Goal: Entertainment & Leisure: Consume media (video, audio)

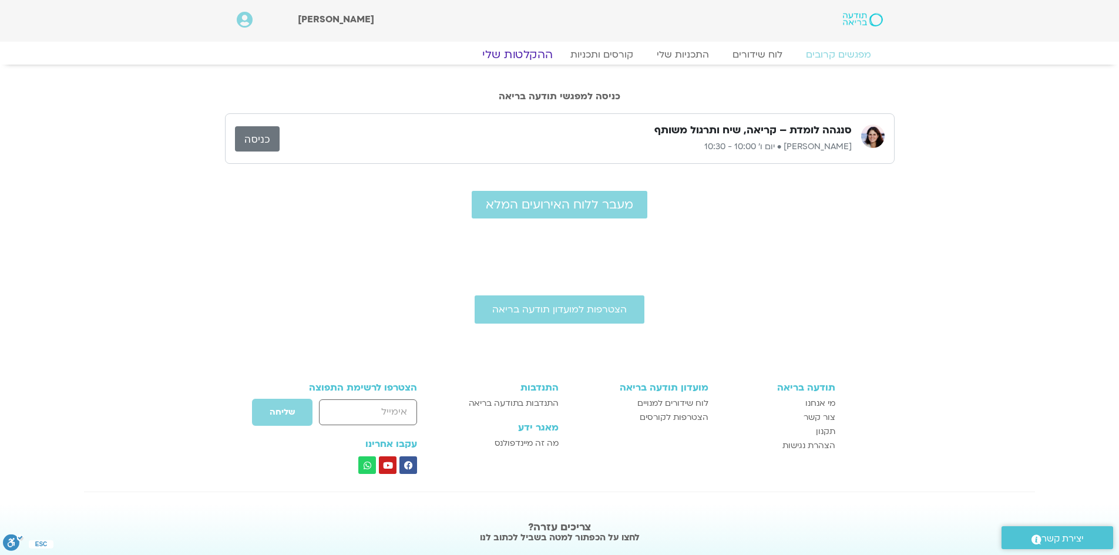
click at [528, 50] on link "ההקלטות שלי" at bounding box center [517, 55] width 99 height 14
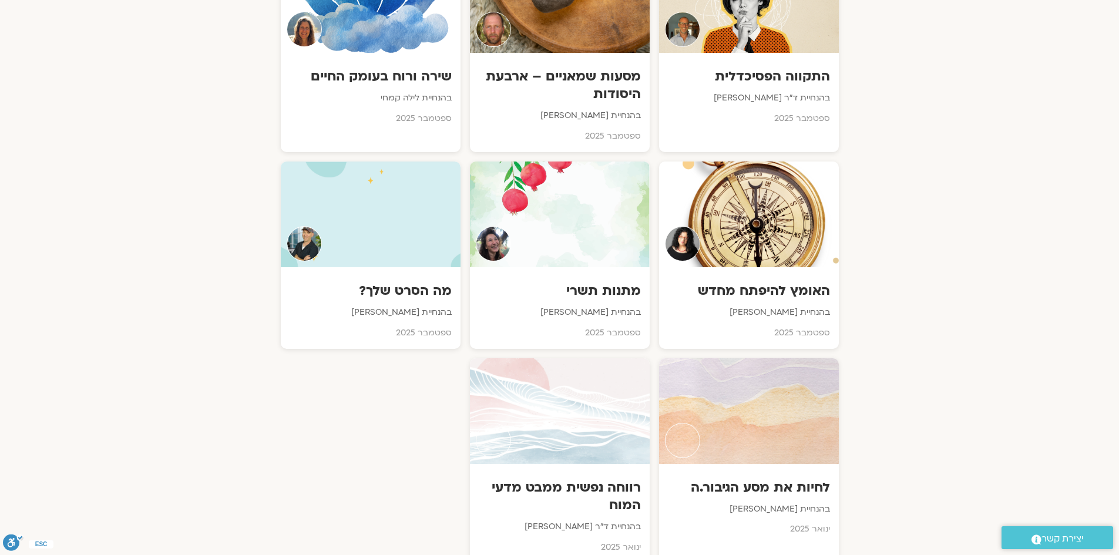
scroll to position [646, 0]
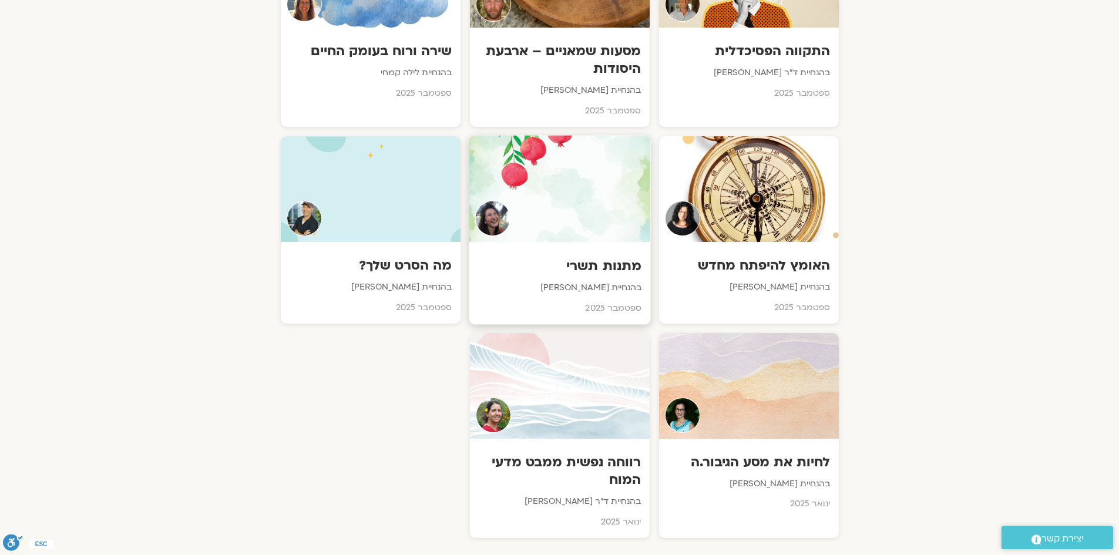
click at [630, 276] on div "מתנות תשרי בהנחיית מירה רגב ספטמבר 2025" at bounding box center [559, 283] width 181 height 82
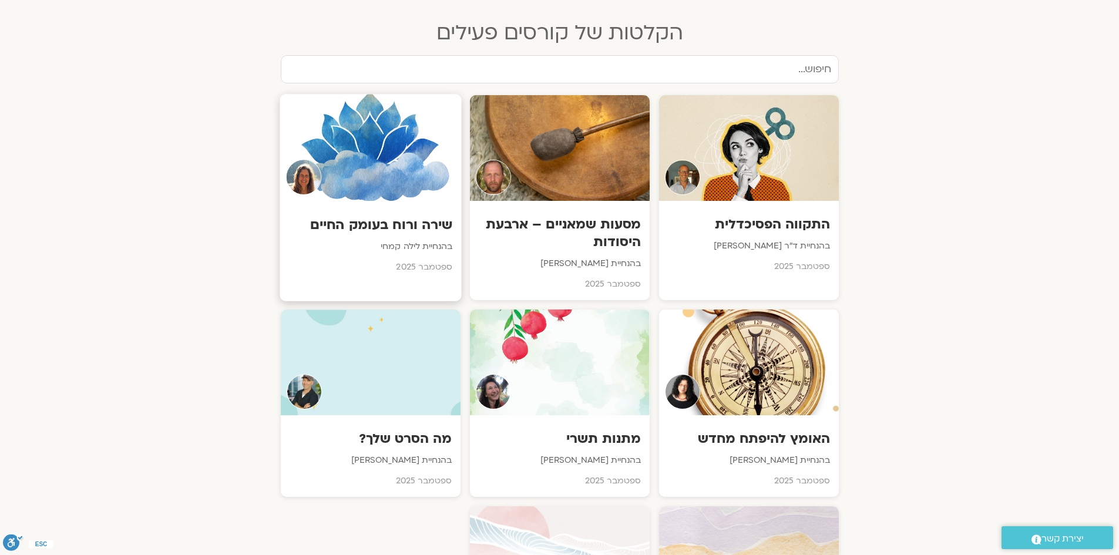
scroll to position [470, 0]
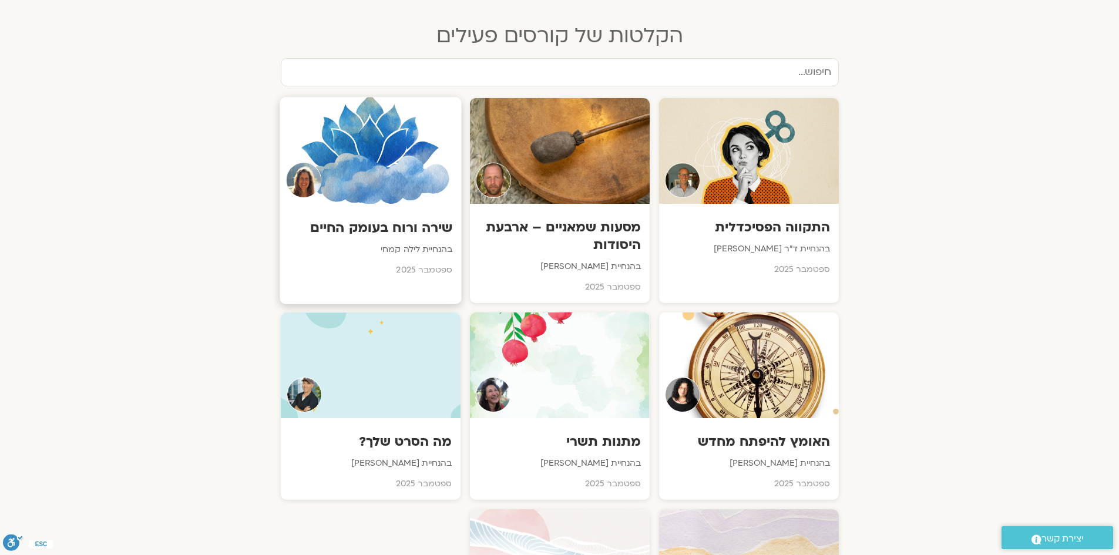
click at [401, 235] on h3 "שירה ורוח בעומק החיים" at bounding box center [370, 227] width 164 height 18
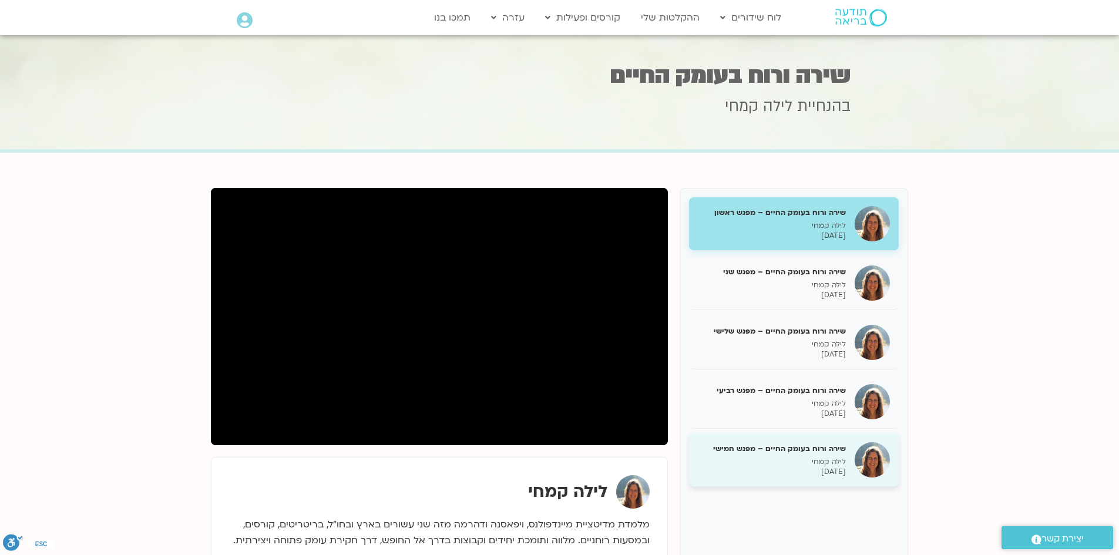
click at [825, 448] on h5 "שירה ורוח בעומק החיים – מפגש חמישי" at bounding box center [772, 448] width 148 height 11
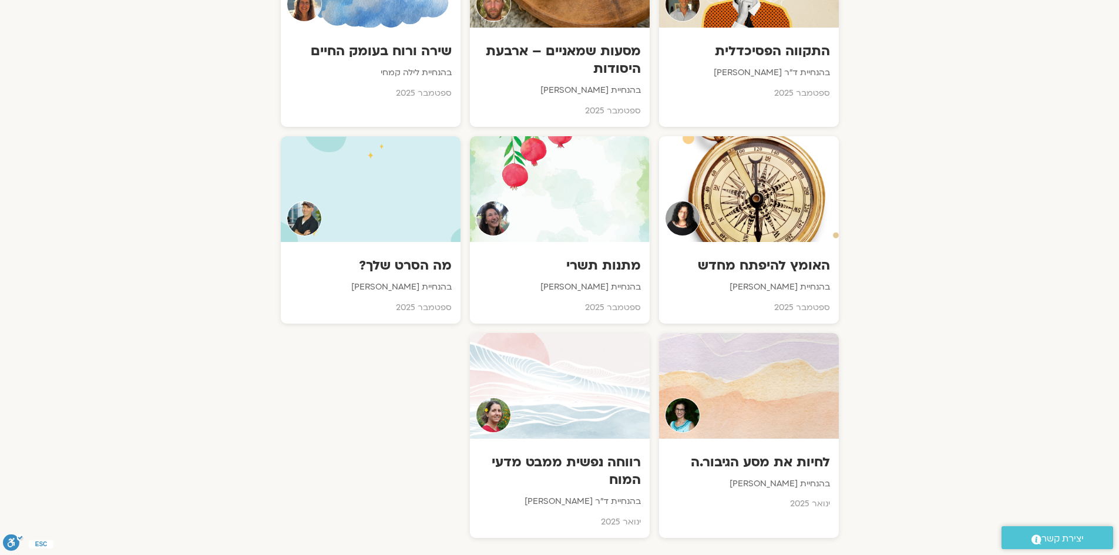
scroll to position [705, 0]
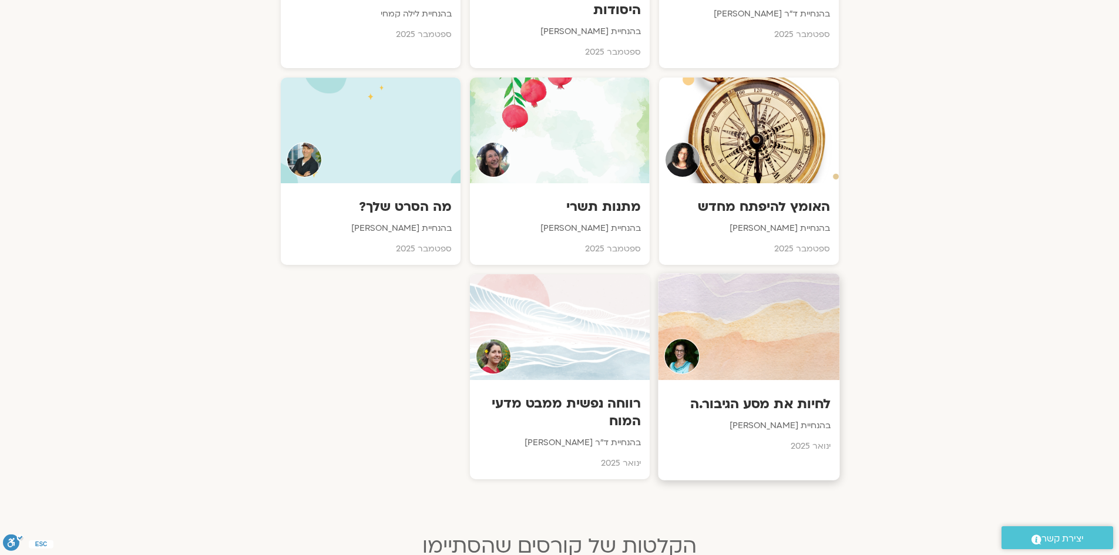
click at [794, 396] on h3 "לחיות את מסע הגיבור.ה" at bounding box center [748, 404] width 164 height 18
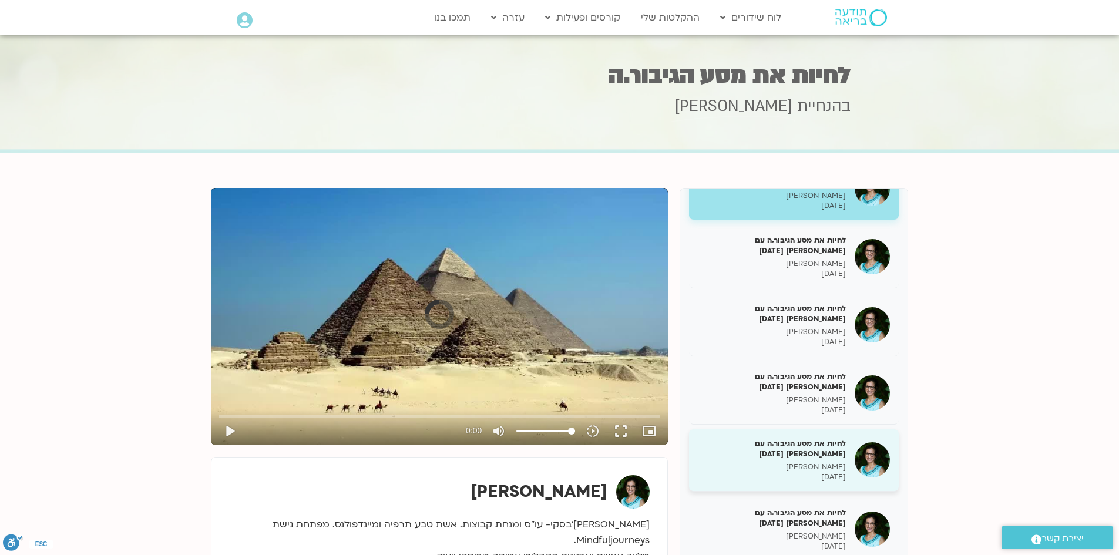
scroll to position [59, 0]
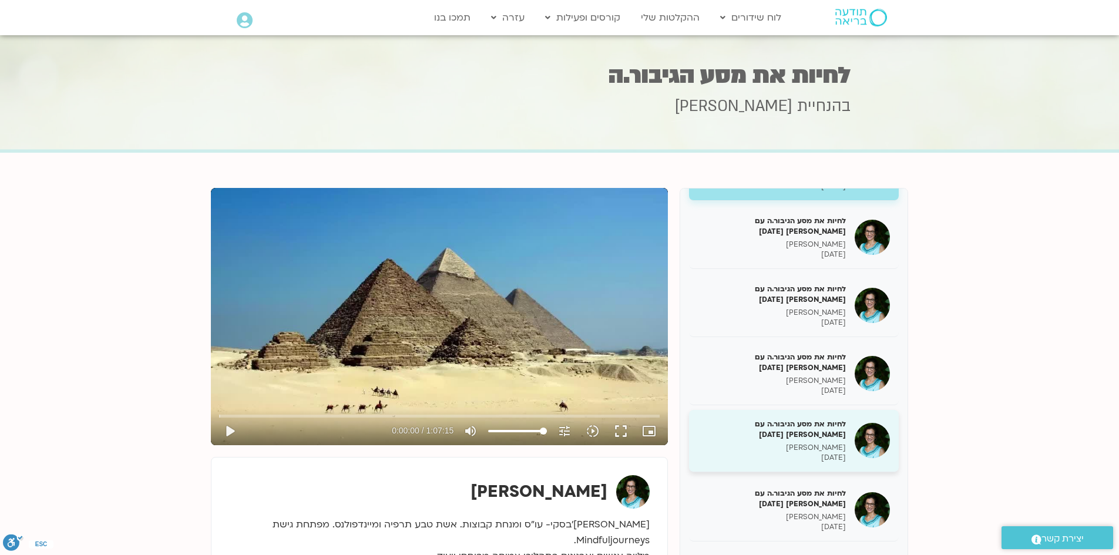
click at [775, 429] on h5 "לחיות את מסע הגיבור.ה עם [PERSON_NAME] [DATE]" at bounding box center [772, 429] width 148 height 21
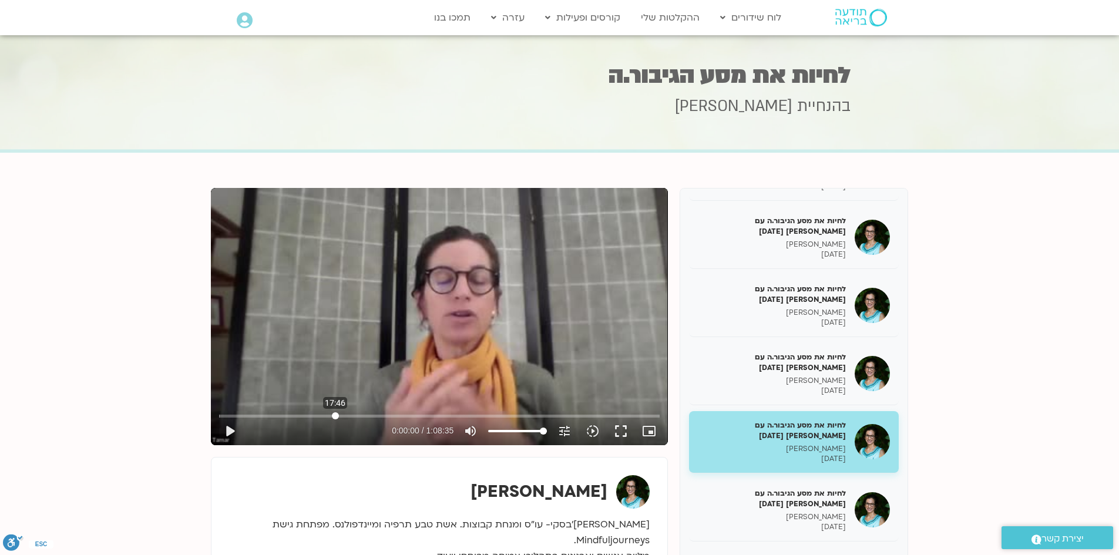
click at [335, 412] on input "Seek" at bounding box center [439, 415] width 440 height 7
click at [370, 412] on input "Seek" at bounding box center [439, 415] width 440 height 7
click at [438, 412] on input "Seek" at bounding box center [439, 415] width 440 height 7
type input "2046.633328"
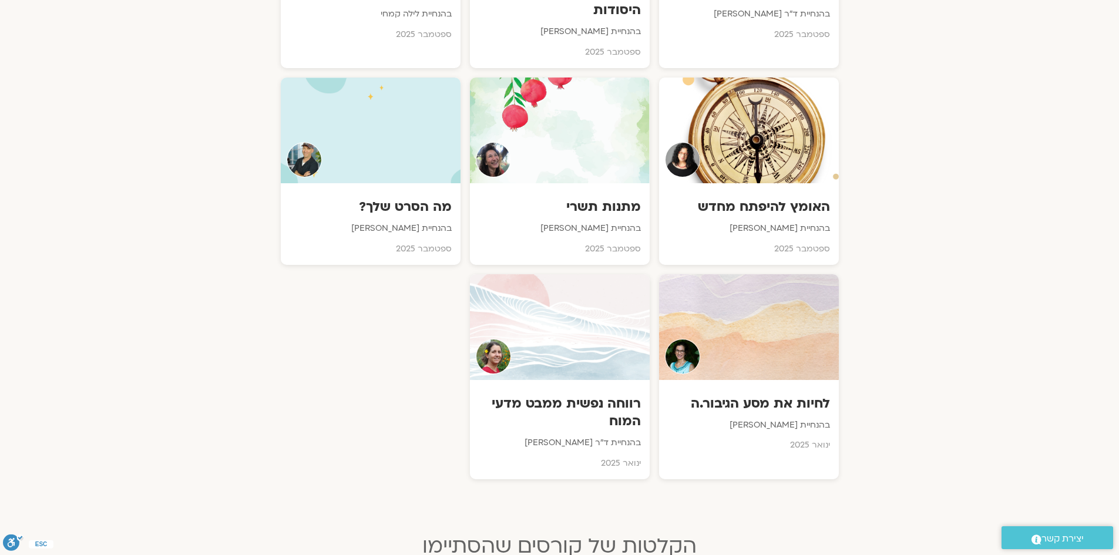
scroll to position [470, 0]
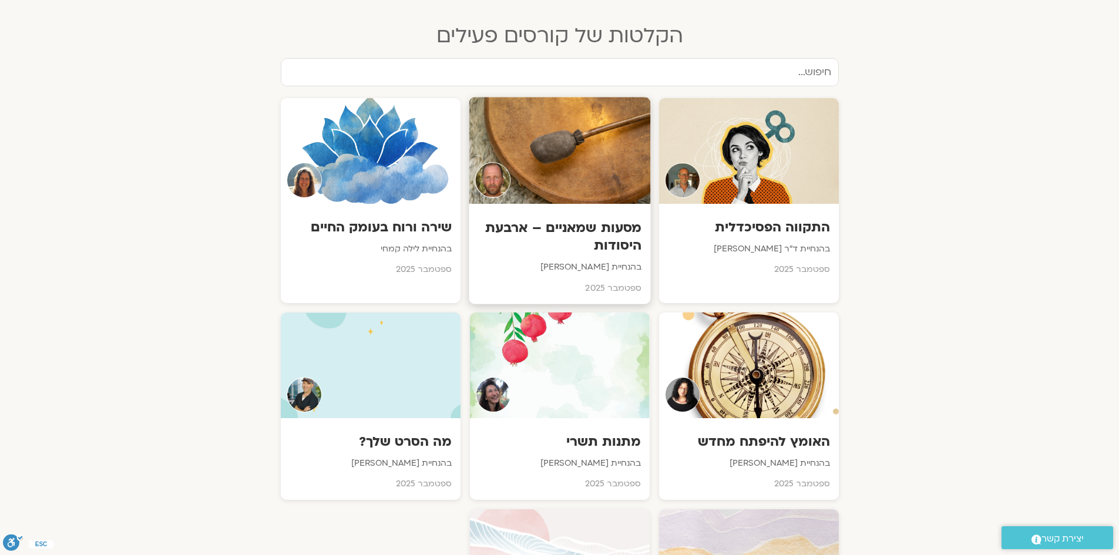
click at [619, 228] on h3 "מסעות שמאניים – ארבעת היסודות" at bounding box center [559, 236] width 164 height 36
